Goal: Transaction & Acquisition: Book appointment/travel/reservation

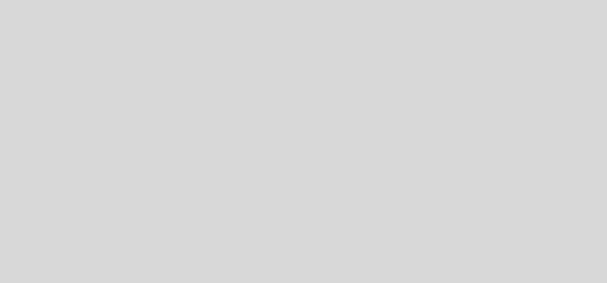
select select "es"
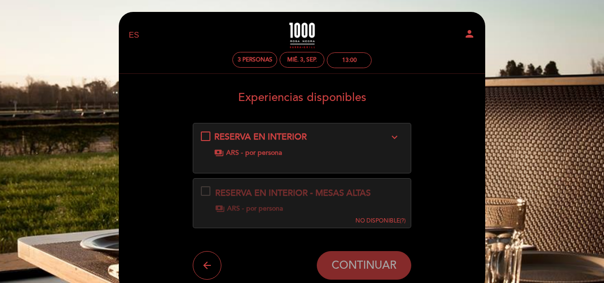
click at [207, 138] on div "RESERVA EN INTERIOR expand_more payments ARS - por persona" at bounding box center [302, 144] width 203 height 27
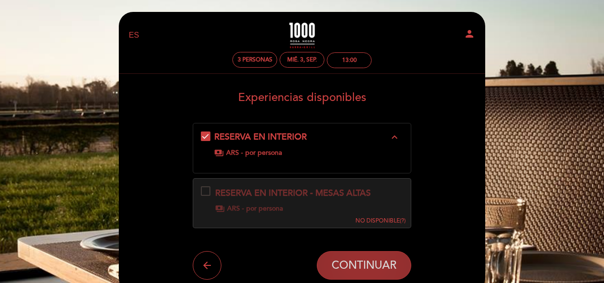
click at [365, 266] on span "CONTINUAR" at bounding box center [363, 265] width 65 height 13
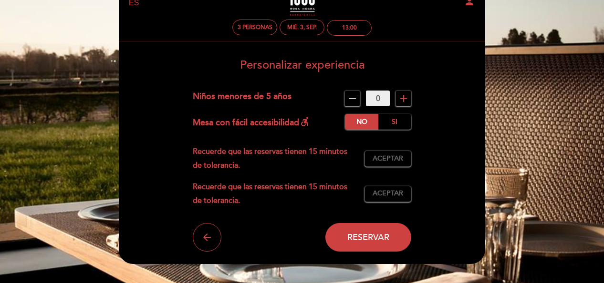
scroll to position [48, 0]
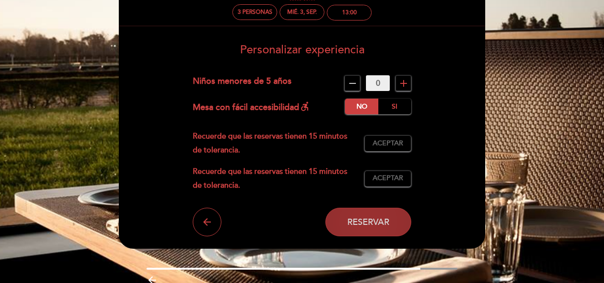
click at [378, 219] on span "Reservar" at bounding box center [368, 222] width 42 height 10
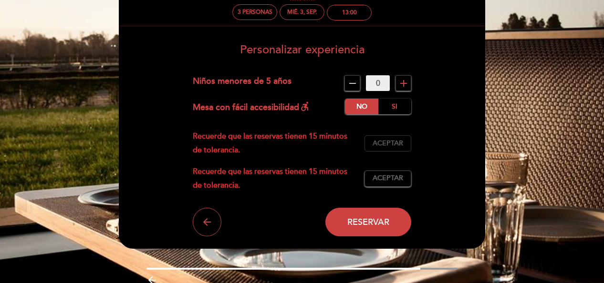
click at [391, 143] on span "Aceptar" at bounding box center [387, 144] width 31 height 10
click at [371, 178] on button "Aceptar Aceptado" at bounding box center [387, 179] width 47 height 16
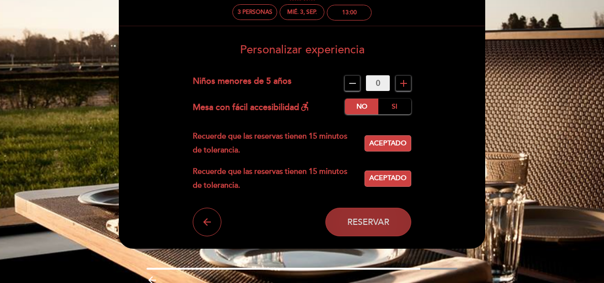
click at [360, 216] on button "Reservar" at bounding box center [368, 222] width 86 height 29
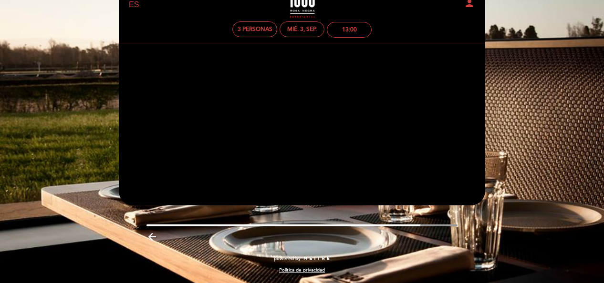
scroll to position [31, 0]
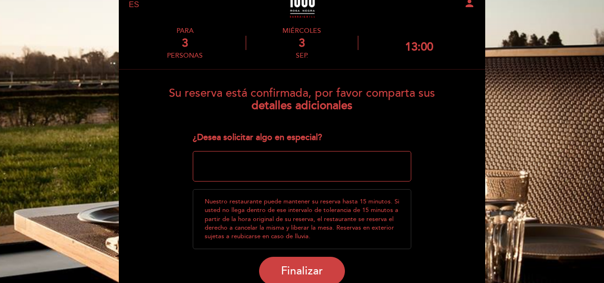
click at [258, 166] on textarea at bounding box center [302, 166] width 219 height 31
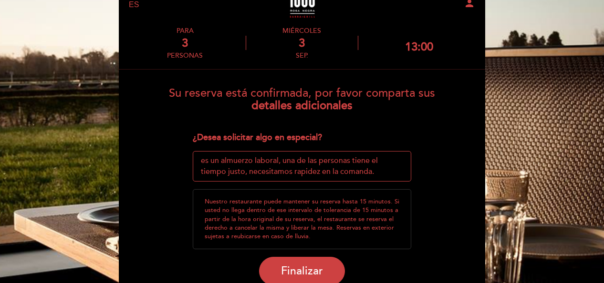
click at [378, 170] on textarea at bounding box center [302, 166] width 219 height 31
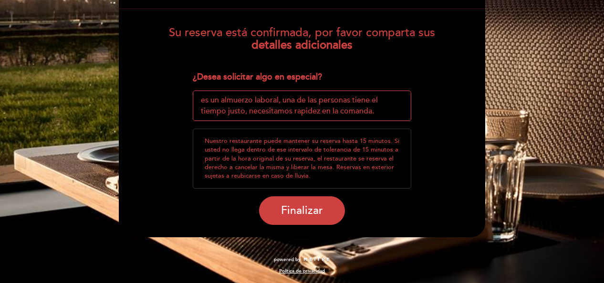
scroll to position [92, 0]
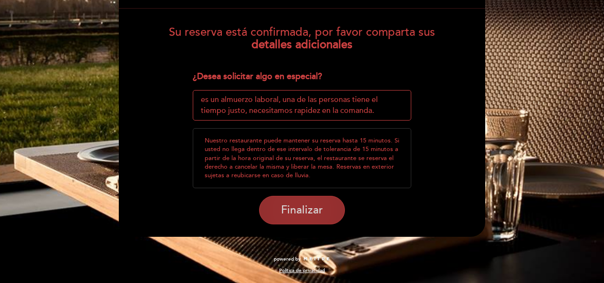
type textarea "es un almuerzo laboral, una de las personas tiene el tiempo justo, necesitamos …"
click at [303, 213] on span "Finalizar" at bounding box center [302, 210] width 42 height 13
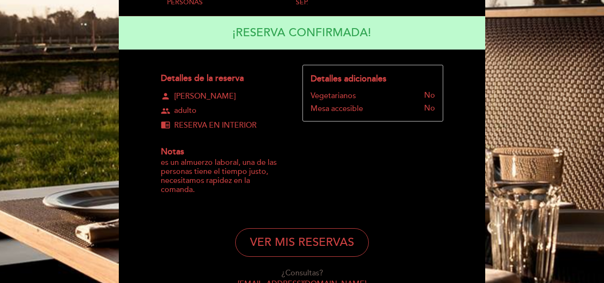
scroll to position [150, 0]
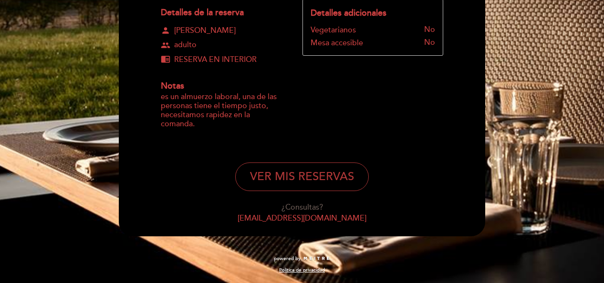
click at [301, 170] on button "VER MIS RESERVAS" at bounding box center [302, 177] width 134 height 29
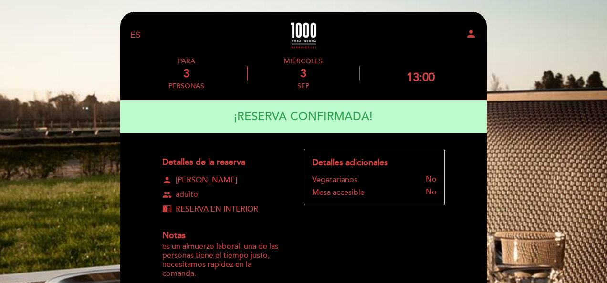
select select "es"
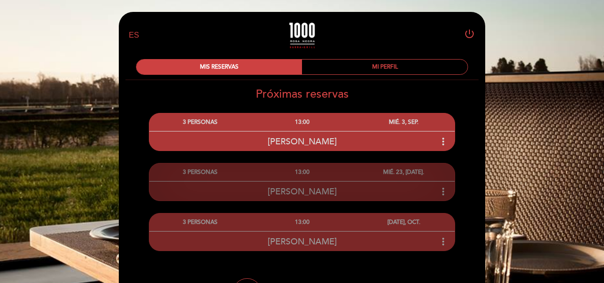
click at [448, 188] on icon "more_vert" at bounding box center [442, 191] width 11 height 11
click at [445, 190] on icon "more_vert" at bounding box center [442, 191] width 11 height 11
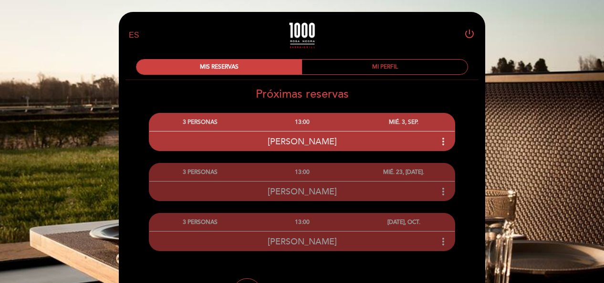
click at [394, 69] on div "MI PERFIL" at bounding box center [384, 67] width 165 height 15
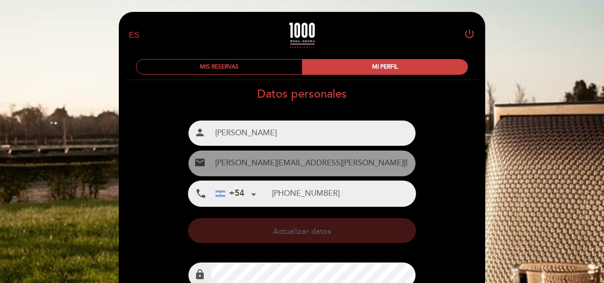
click at [519, 33] on div "EN ES PT 1000 [PERSON_NAME] Negra power_settings_new MIS RESERVAS MI PERFIL Dat…" at bounding box center [302, 246] width 604 height 493
